Goal: Check status: Check status

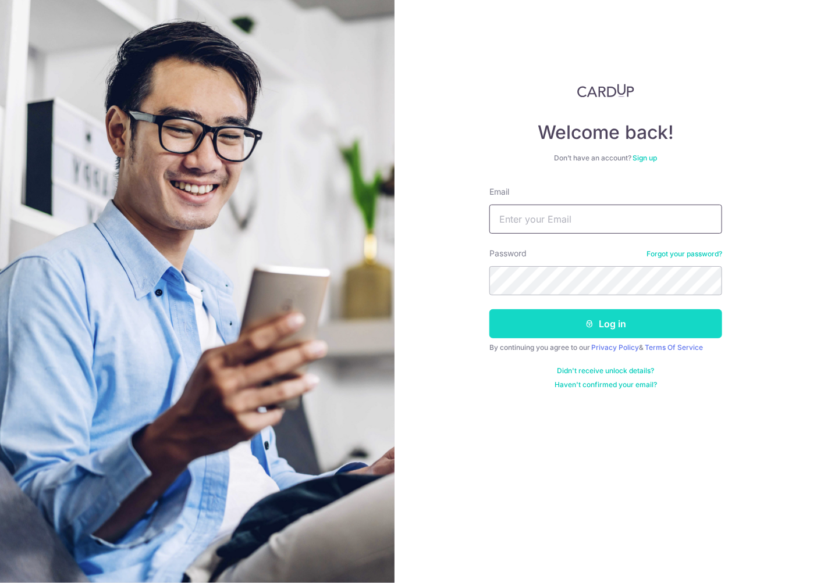
type input "[EMAIL_ADDRESS][DOMAIN_NAME]"
click at [566, 333] on button "Log in" at bounding box center [605, 323] width 233 height 29
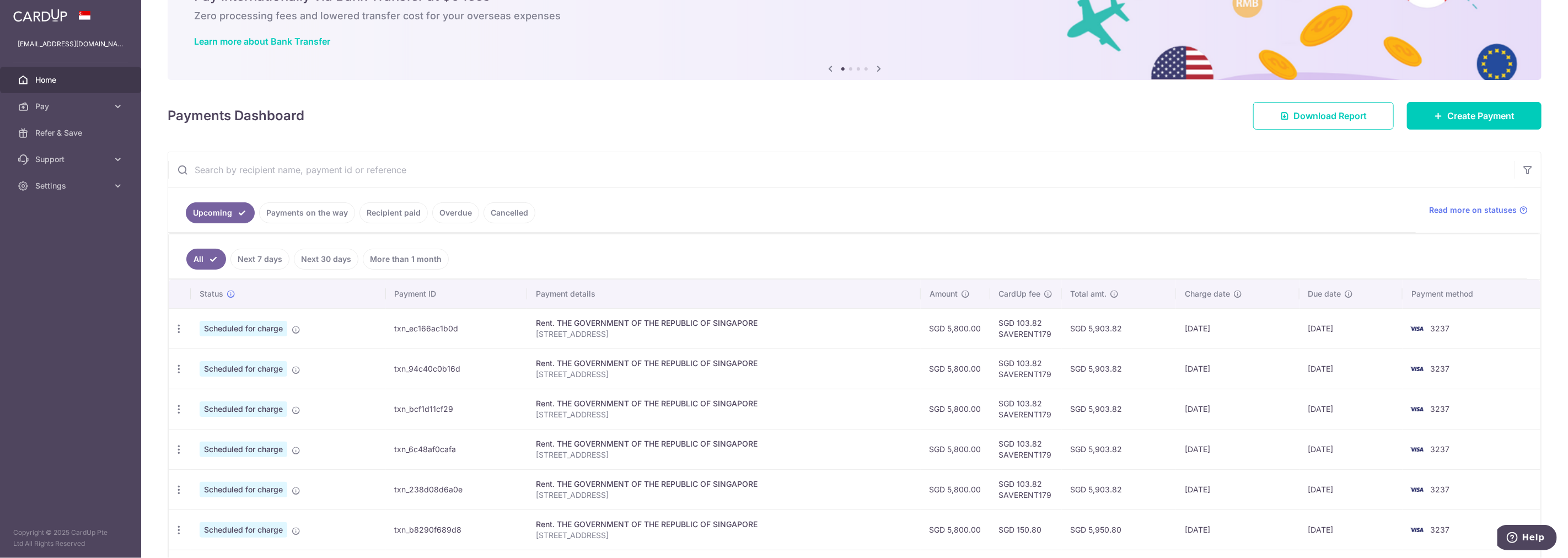
scroll to position [122, 0]
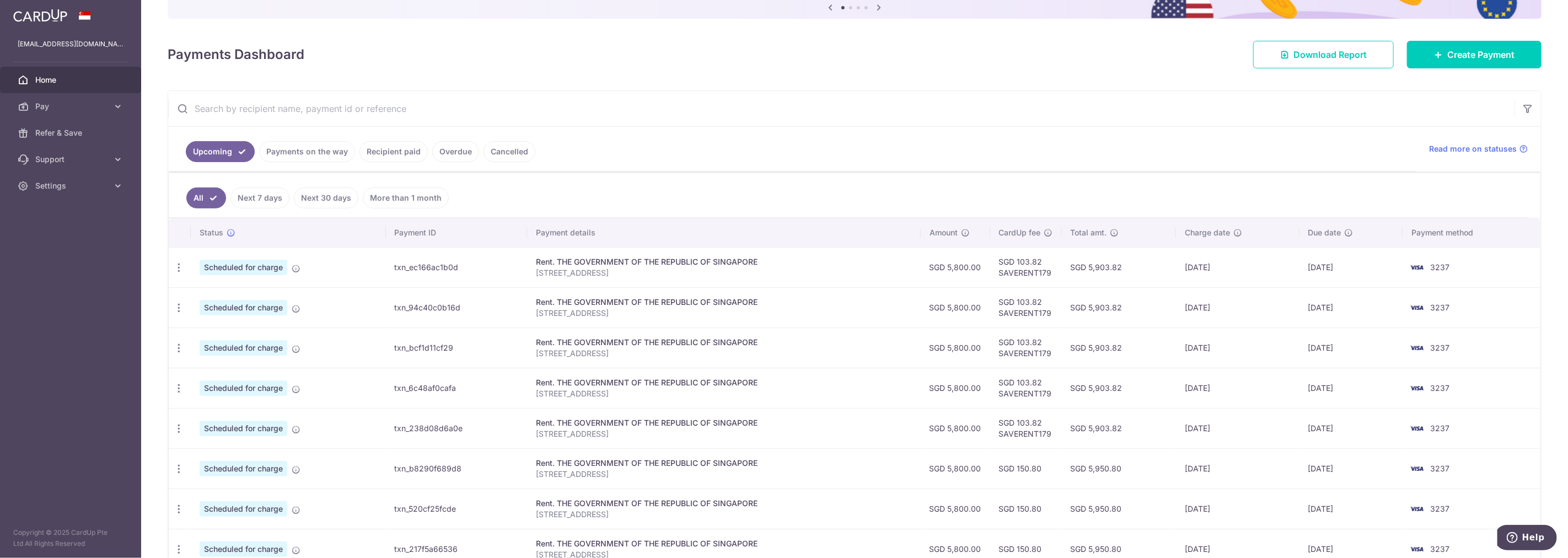
click at [375, 153] on link "Recipient paid" at bounding box center [393, 152] width 68 height 21
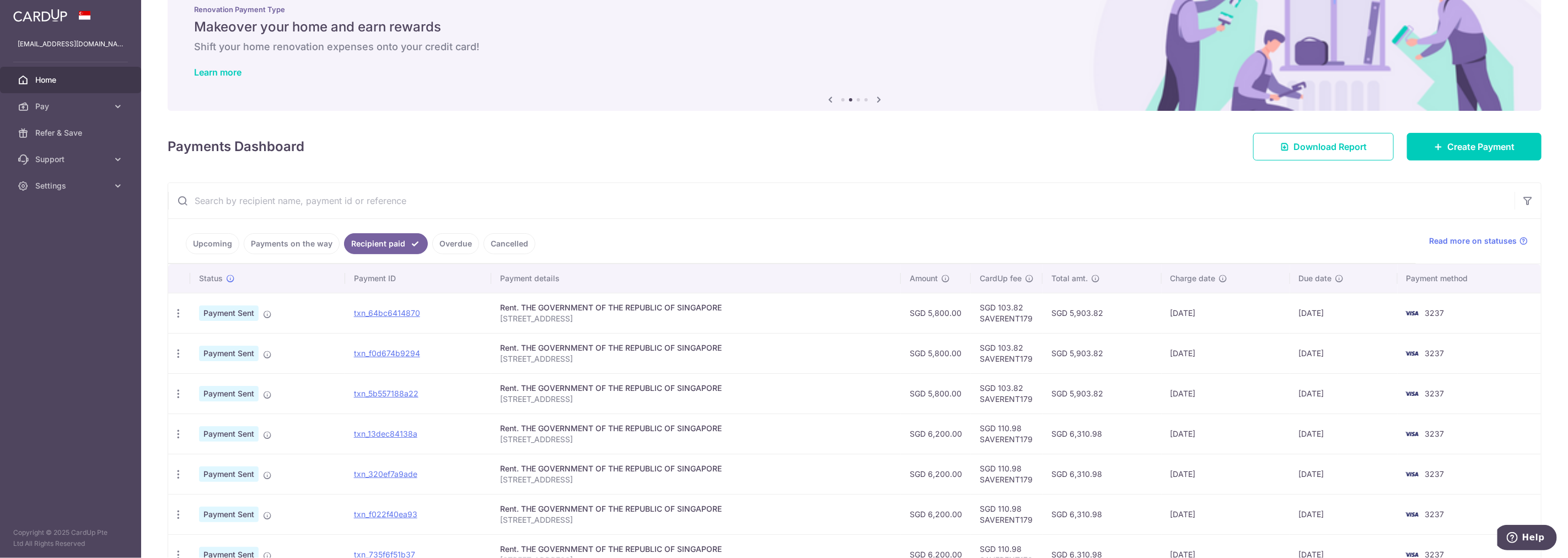
scroll to position [62, 0]
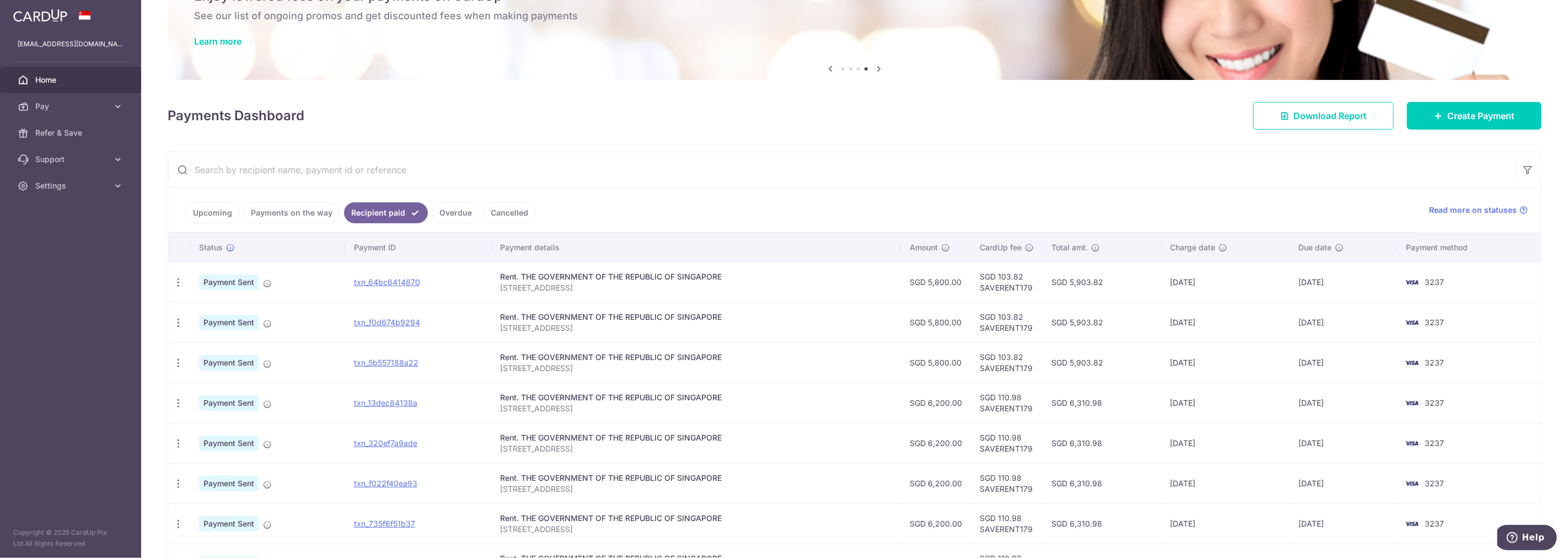
click at [218, 210] on link "Upcoming" at bounding box center [212, 212] width 53 height 21
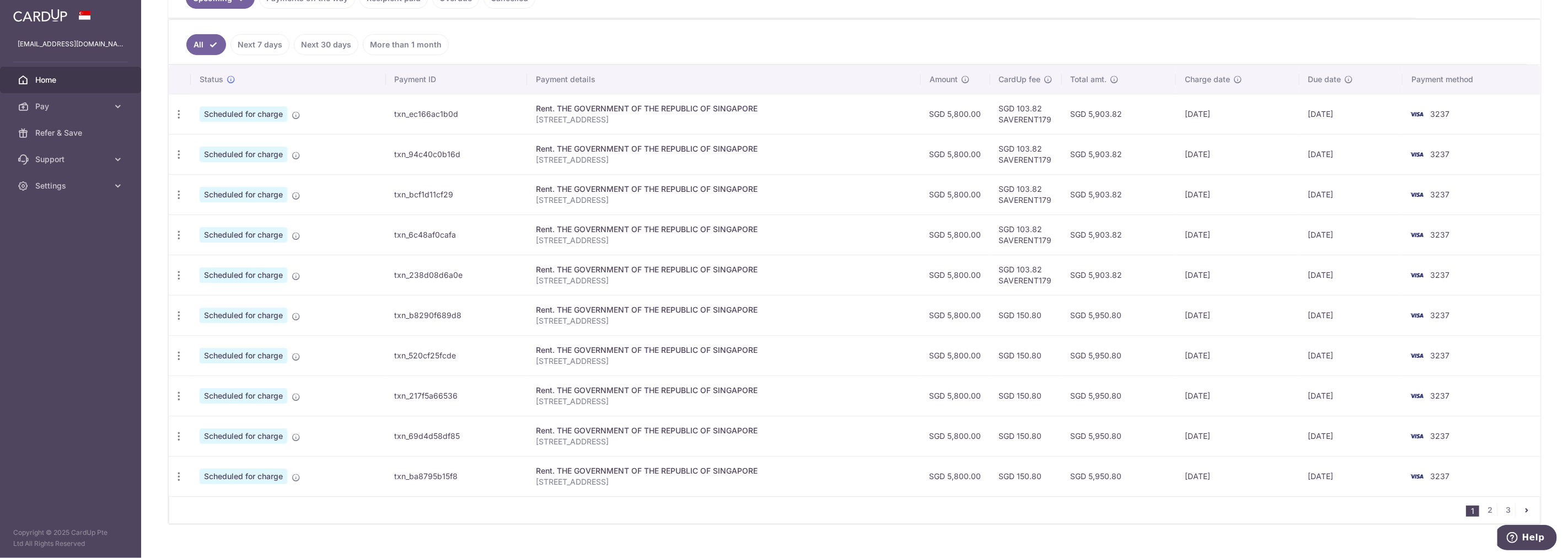
scroll to position [296, 0]
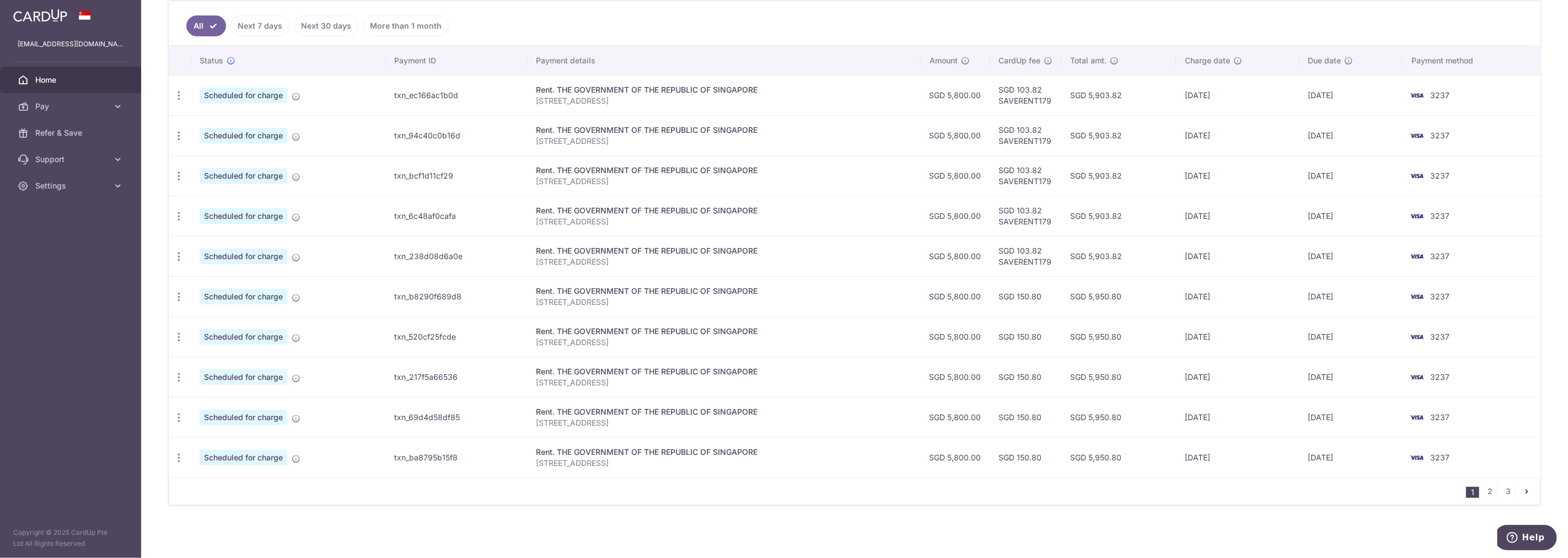
click at [324, 23] on link "Next 30 days" at bounding box center [326, 26] width 64 height 21
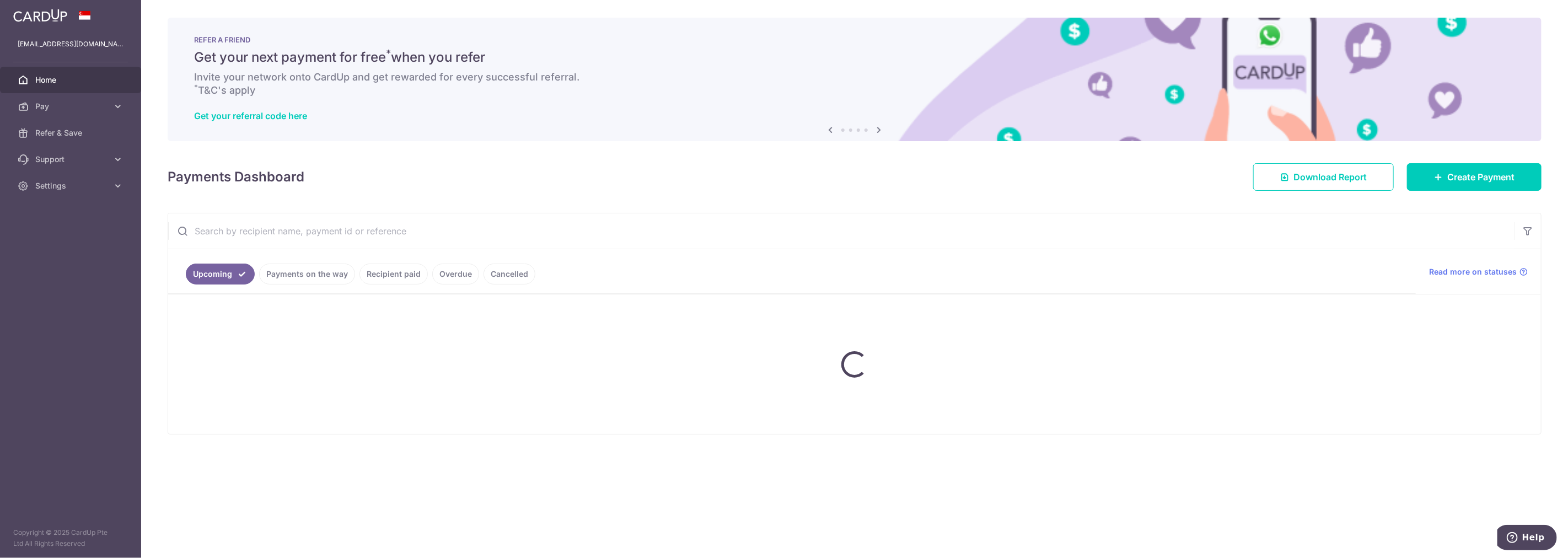
scroll to position [0, 0]
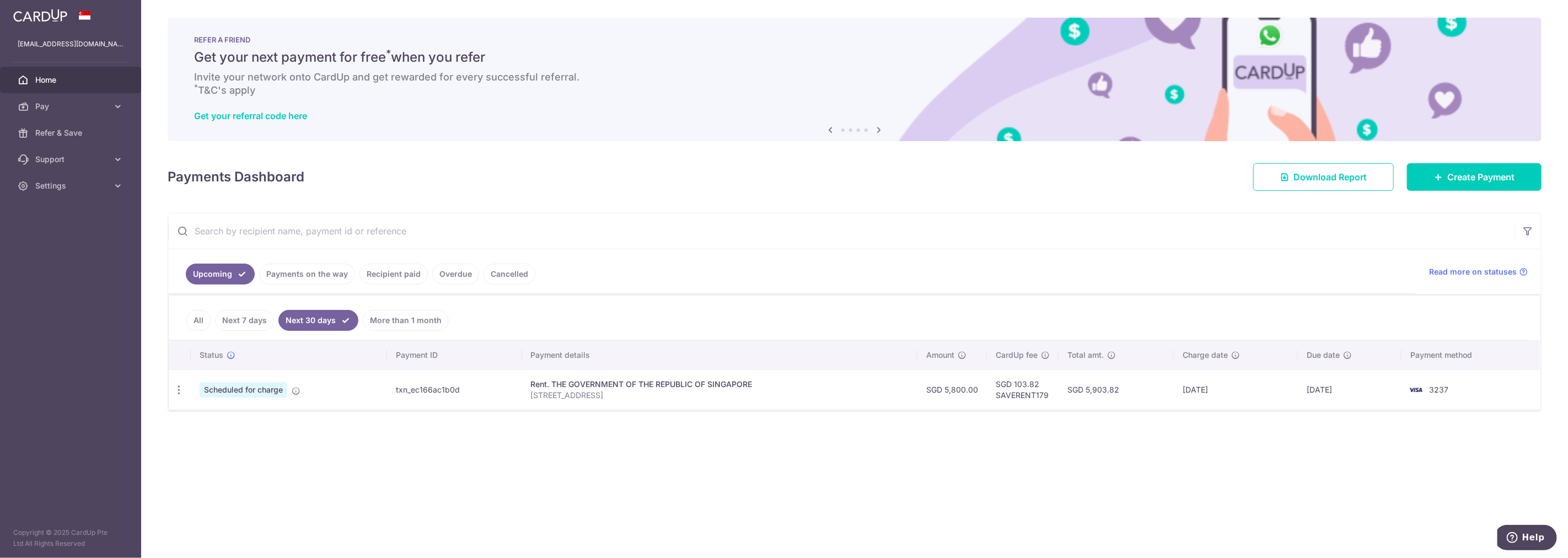
click at [378, 273] on link "Recipient paid" at bounding box center [393, 274] width 68 height 21
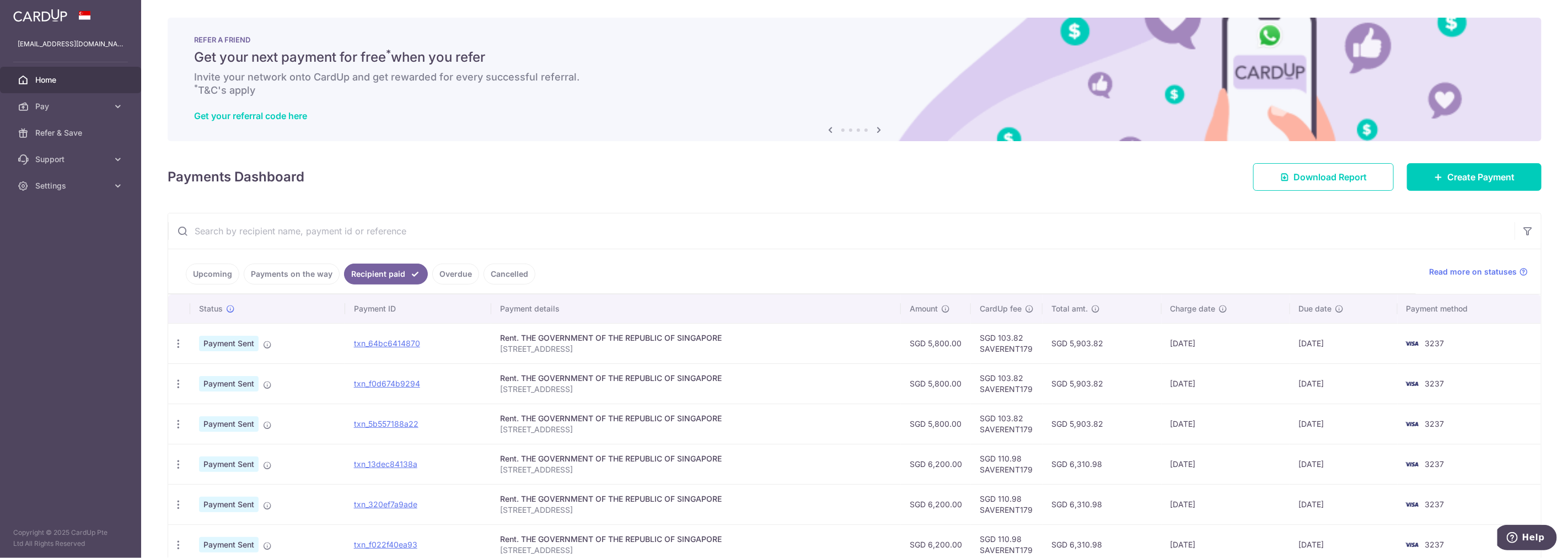
click at [228, 273] on link "Upcoming" at bounding box center [212, 274] width 53 height 21
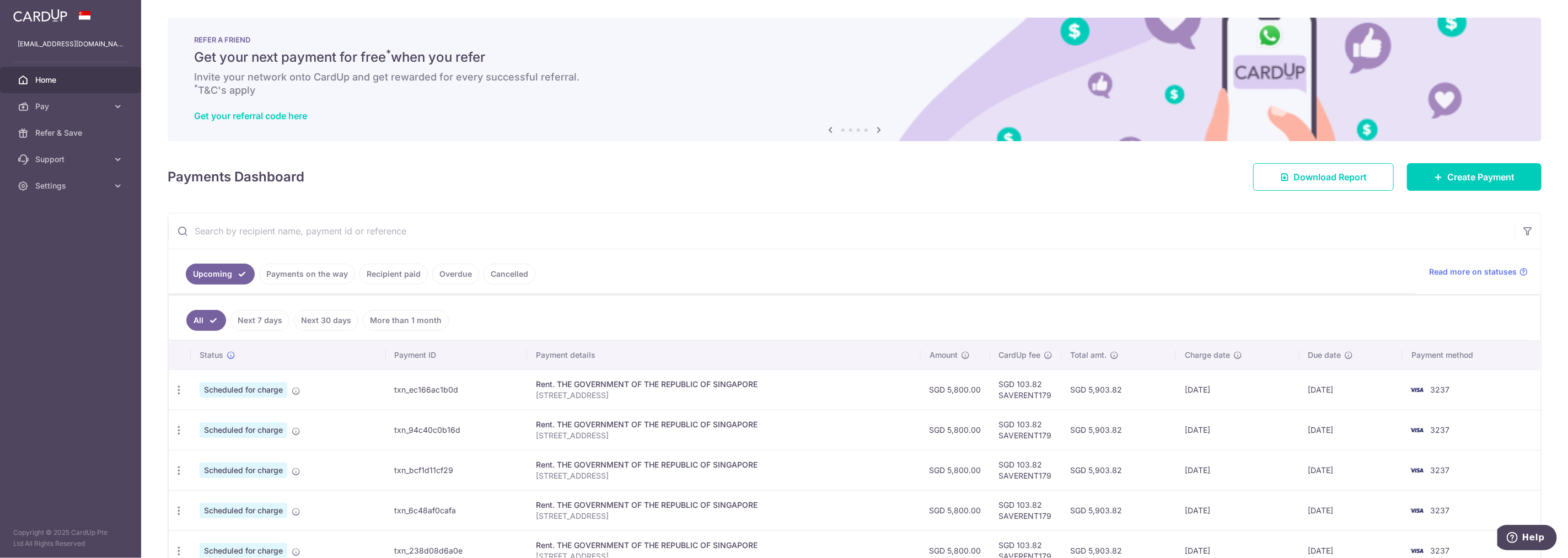
click at [282, 279] on link "Payments on the way" at bounding box center [306, 274] width 96 height 21
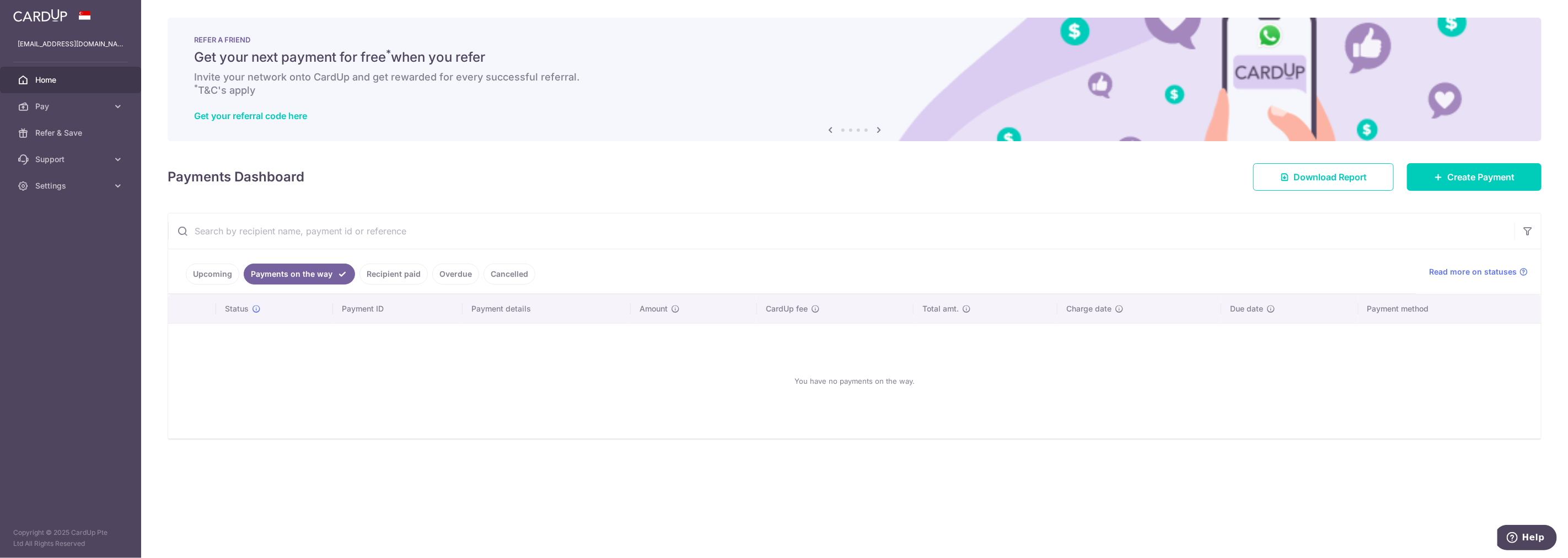
click at [364, 268] on link "Recipient paid" at bounding box center [393, 274] width 68 height 21
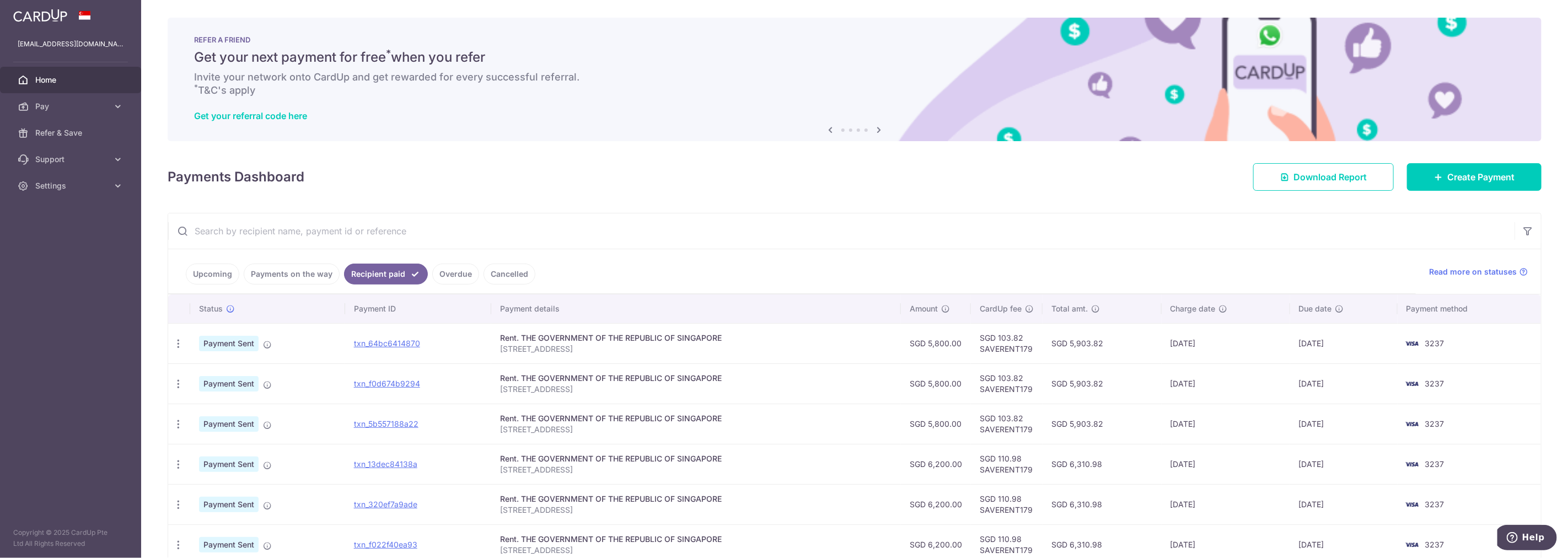
click at [213, 272] on link "Upcoming" at bounding box center [212, 274] width 53 height 21
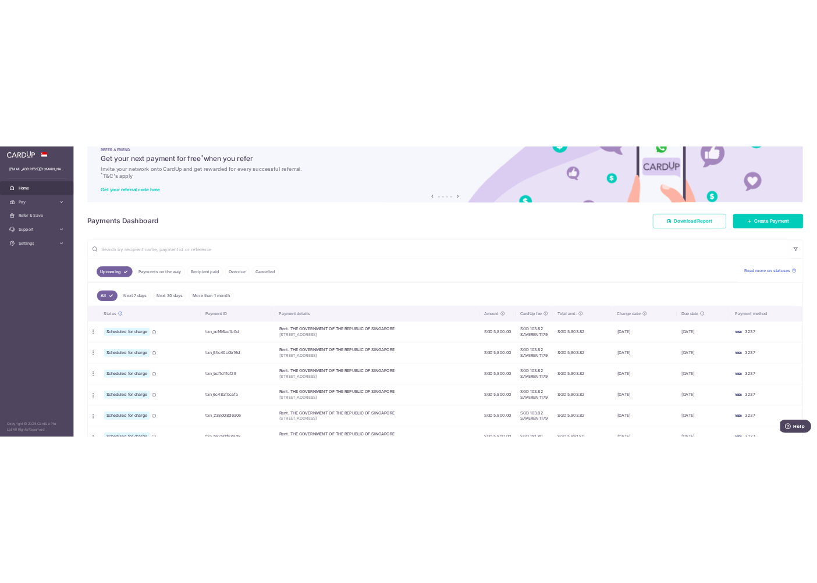
scroll to position [129, 0]
